Goal: Find specific page/section: Find specific page/section

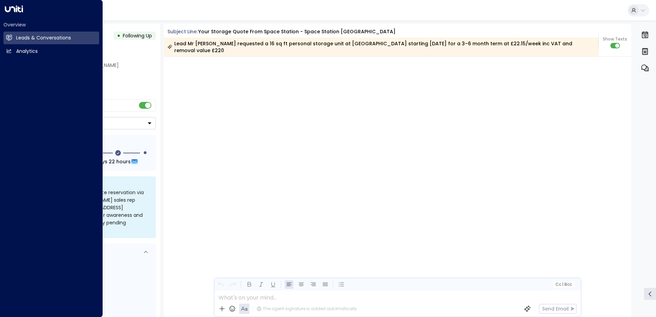
scroll to position [552, 0]
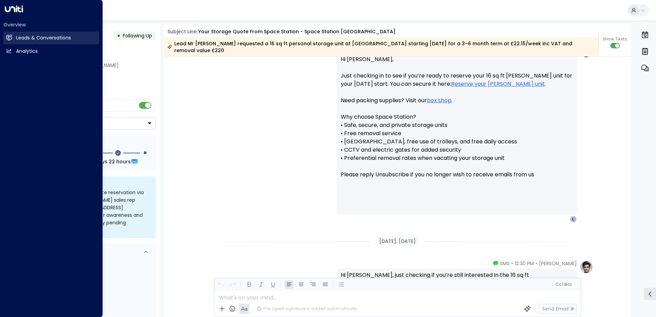
click at [19, 36] on h2 "Leads & Conversations" at bounding box center [43, 37] width 55 height 7
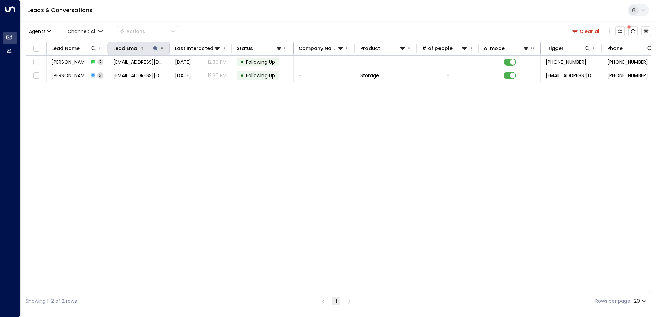
click at [154, 48] on icon at bounding box center [155, 48] width 4 height 4
drag, startPoint x: 197, startPoint y: 72, endPoint x: 190, endPoint y: 75, distance: 7.7
click at [197, 72] on icon "button" at bounding box center [198, 73] width 4 height 4
click at [128, 74] on input "text" at bounding box center [155, 73] width 95 height 13
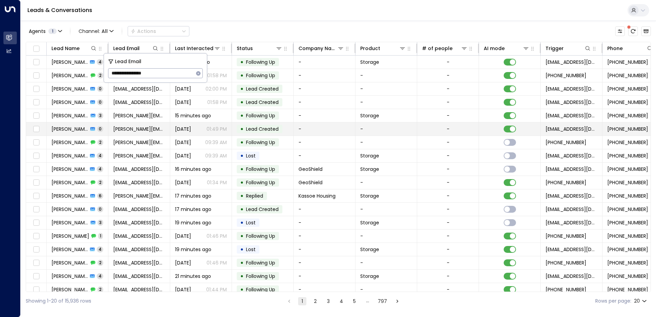
type input "**********"
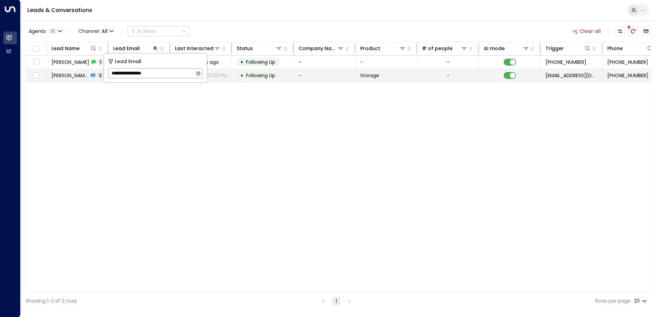
click at [268, 77] on span "Following Up" at bounding box center [260, 75] width 29 height 7
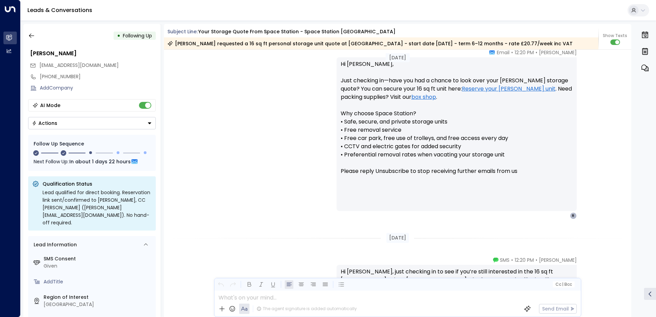
scroll to position [460, 0]
